Goal: Book appointment/travel/reservation

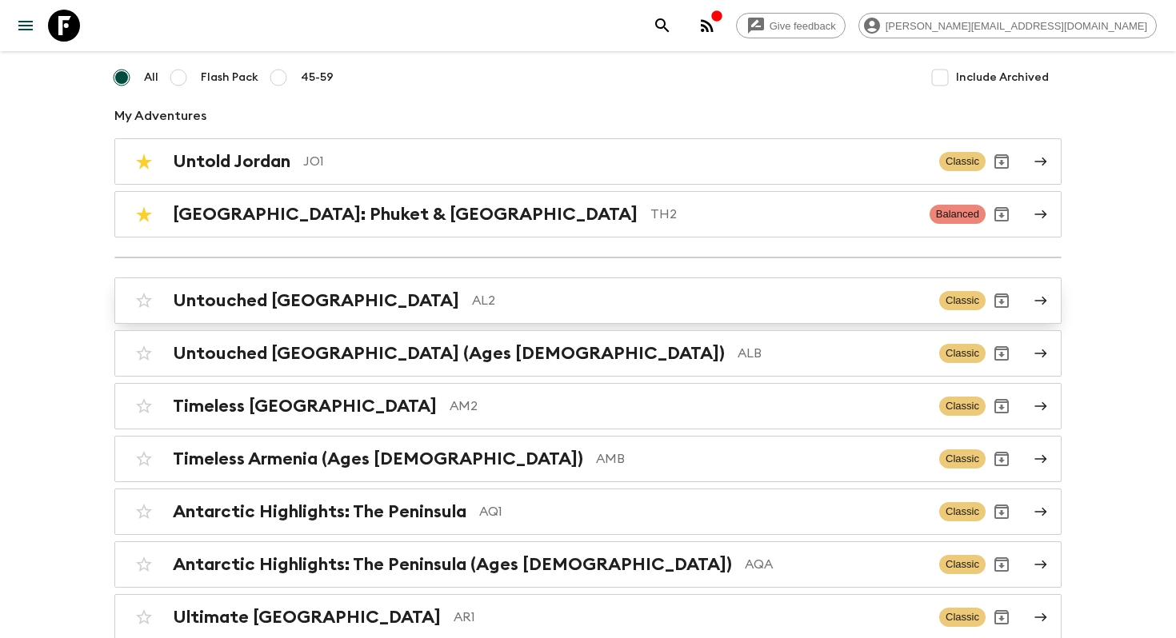
scroll to position [2063, 0]
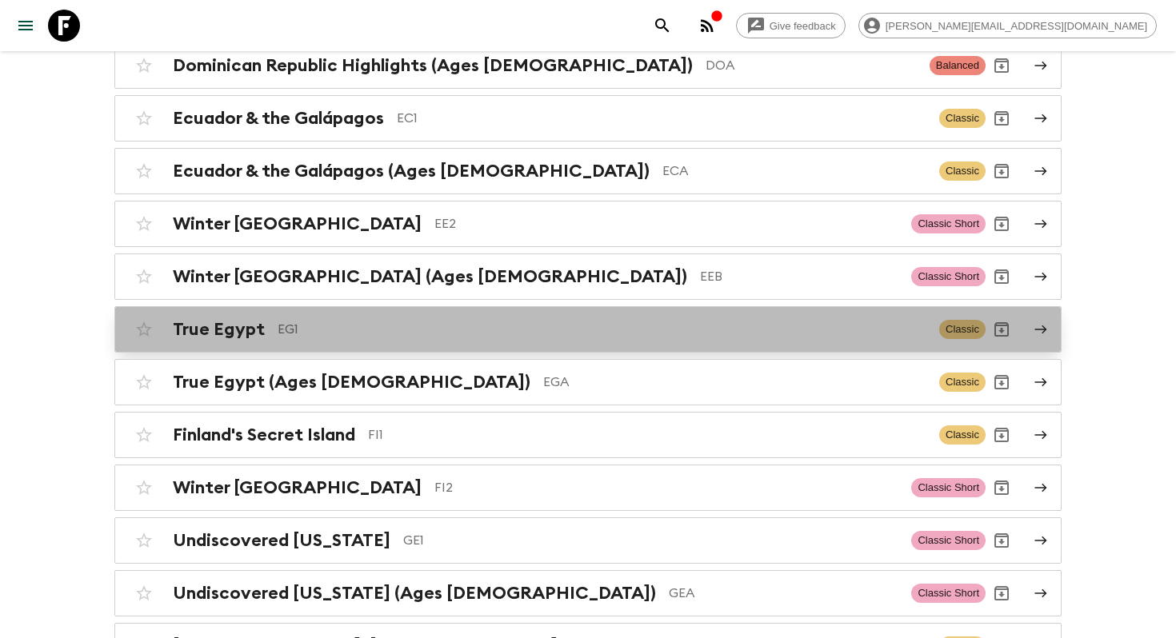
click at [647, 322] on p "EG1" at bounding box center [602, 329] width 649 height 19
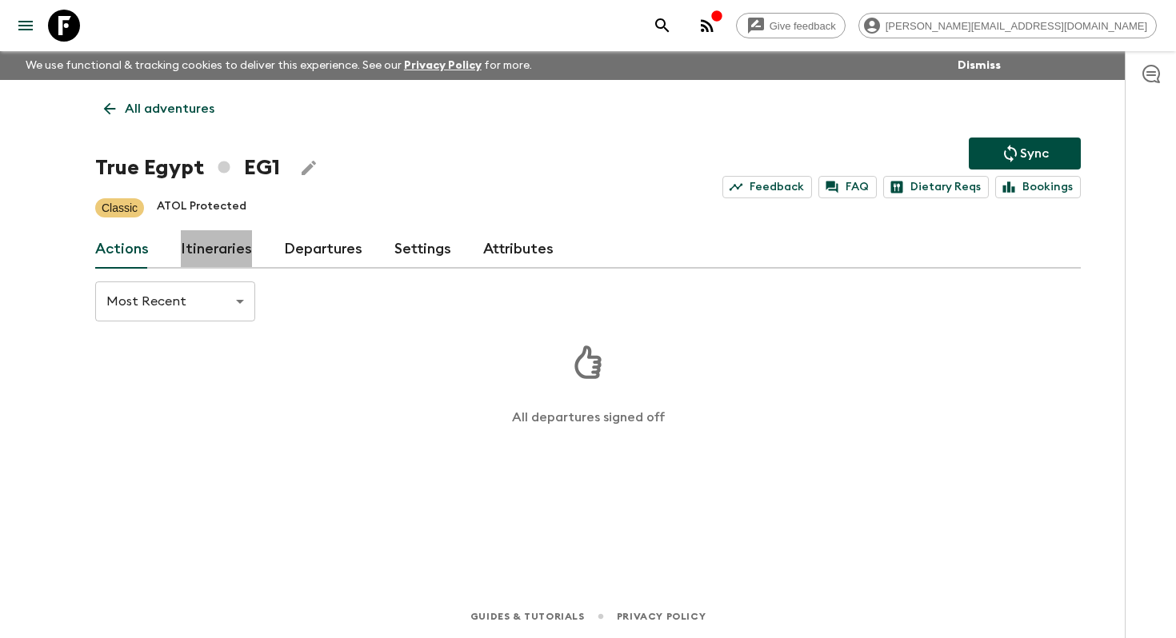
click at [226, 247] on link "Itineraries" at bounding box center [216, 249] width 71 height 38
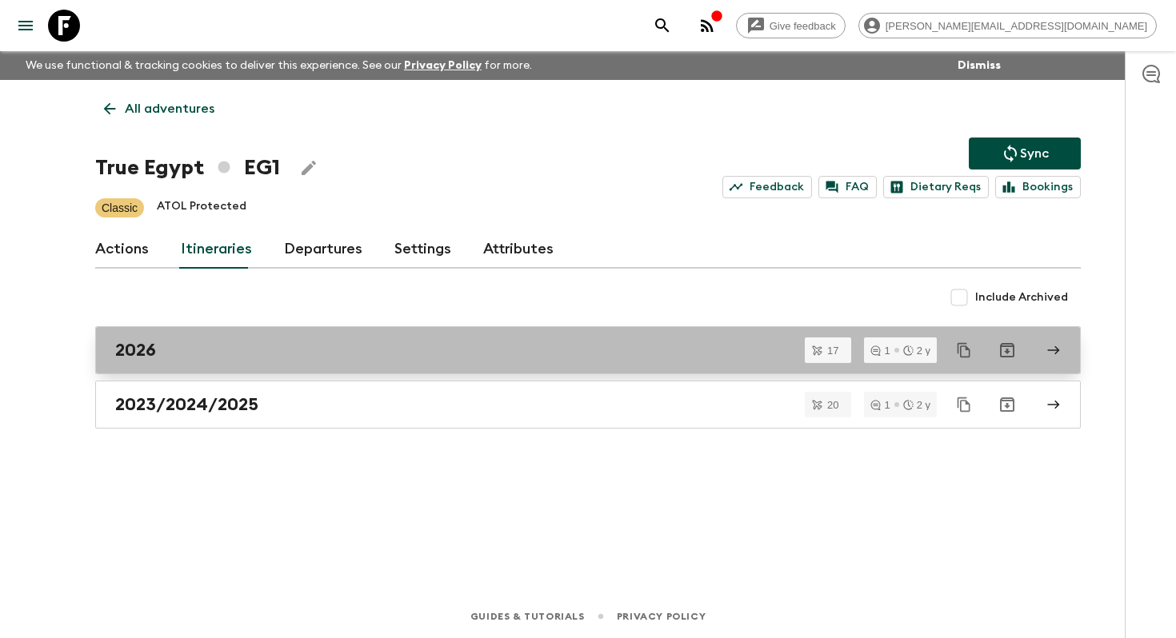
click at [194, 355] on div "2026" at bounding box center [572, 350] width 915 height 21
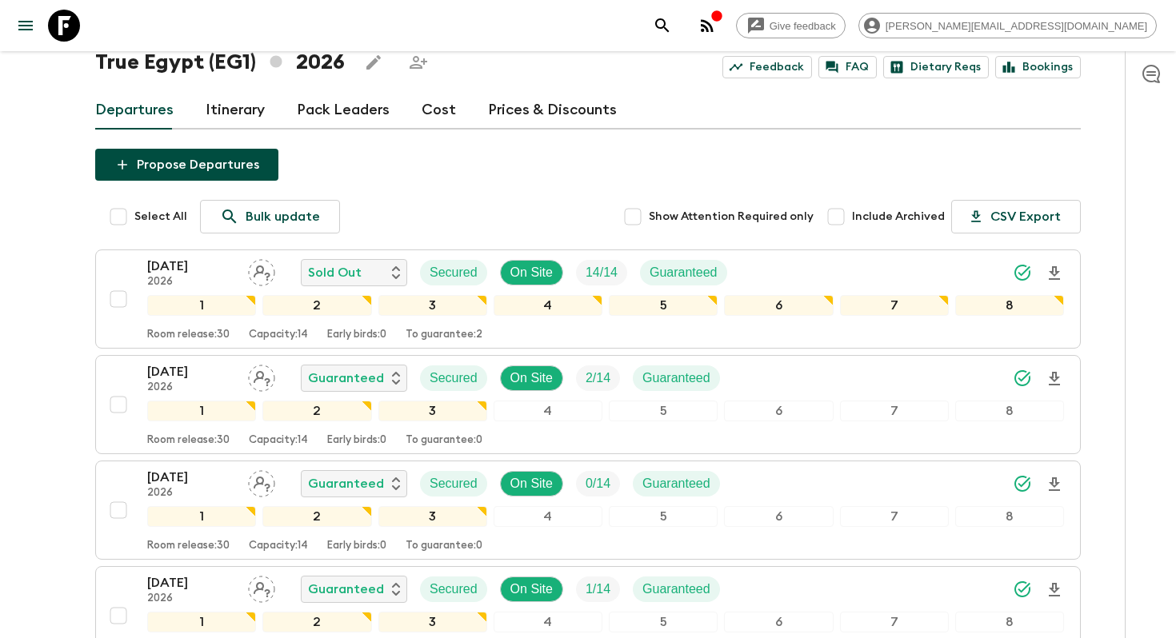
scroll to position [118, 0]
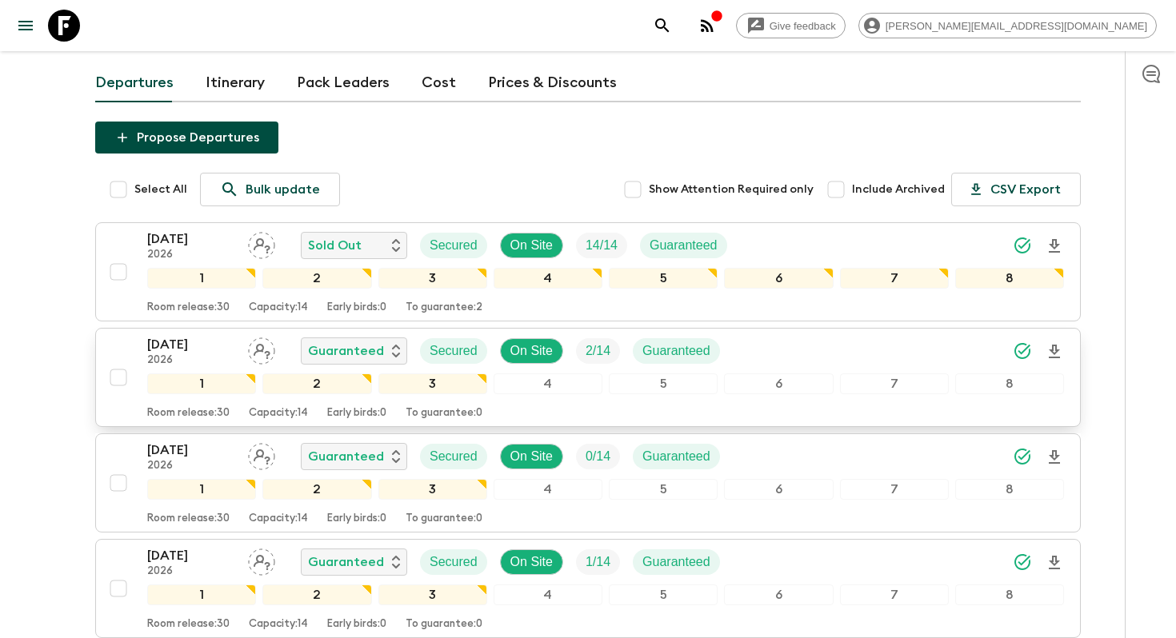
click at [199, 350] on p "[DATE]" at bounding box center [191, 344] width 88 height 19
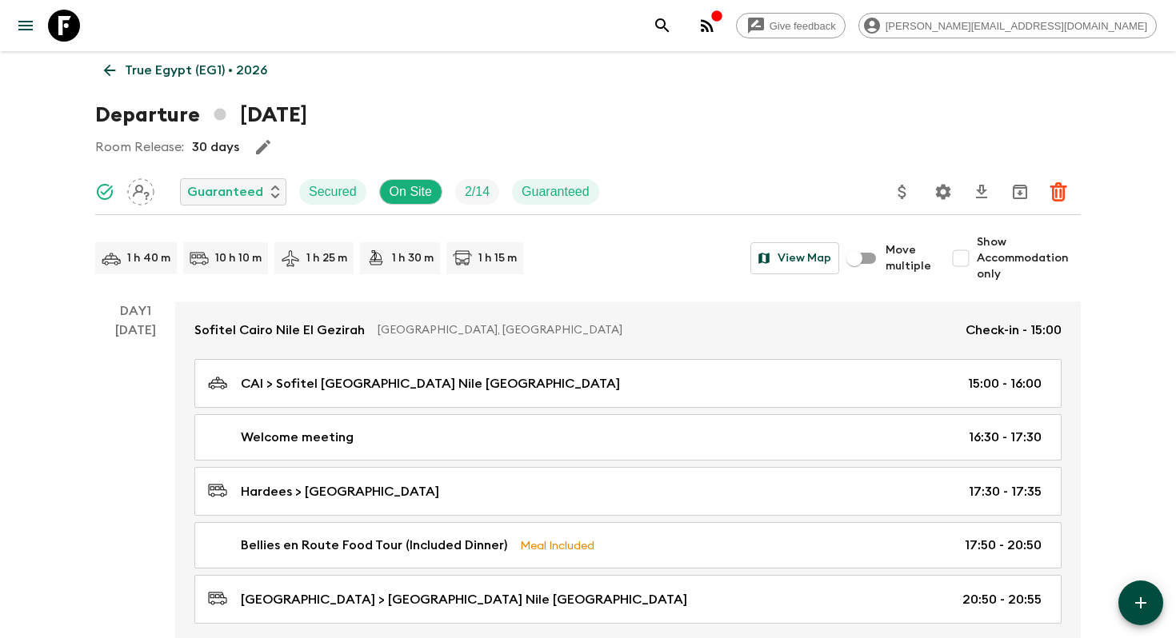
scroll to position [62, 0]
